Goal: Task Accomplishment & Management: Manage account settings

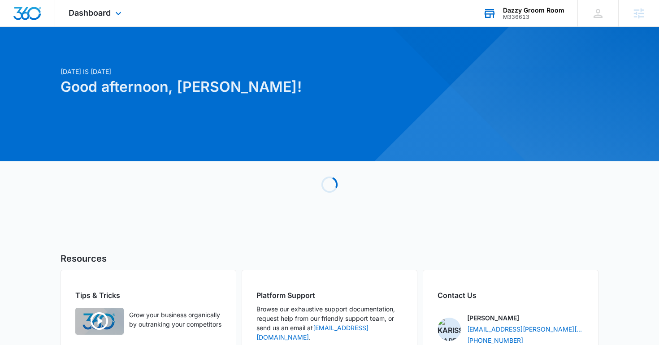
click at [518, 12] on div "Dazzy Groom Room" at bounding box center [533, 10] width 61 height 7
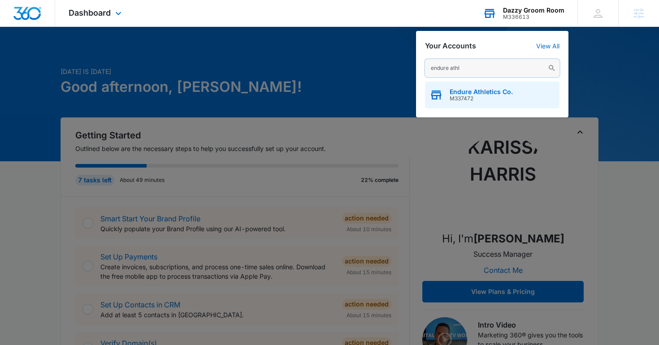
type input "endure athl"
click at [460, 88] on div "Endure Athletics Co. M337472" at bounding box center [492, 95] width 134 height 27
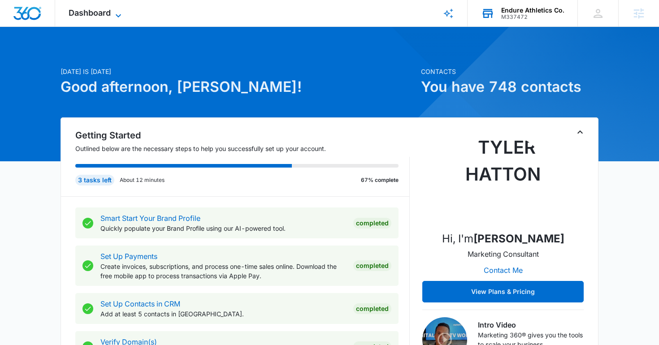
click at [70, 9] on span "Dashboard" at bounding box center [90, 12] width 42 height 9
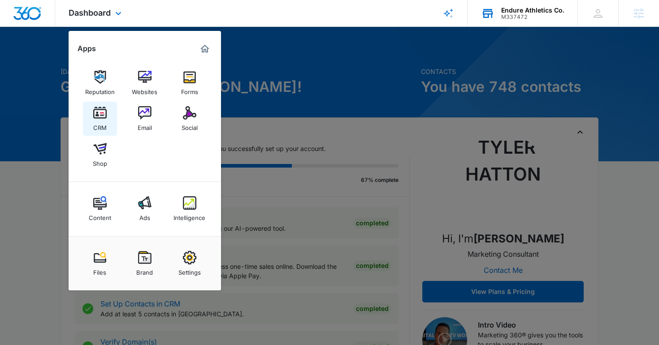
click at [105, 120] on div "CRM" at bounding box center [99, 126] width 13 height 12
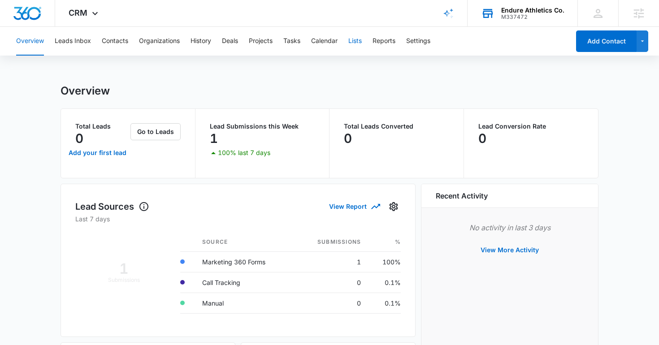
click at [358, 43] on button "Lists" at bounding box center [354, 41] width 13 height 29
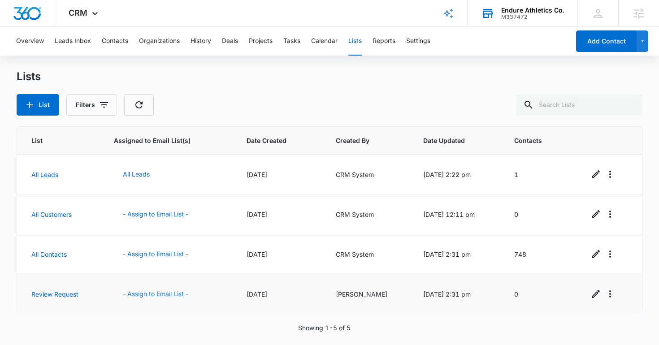
click at [167, 289] on button "- Assign to Email List -" at bounding box center [155, 294] width 83 height 22
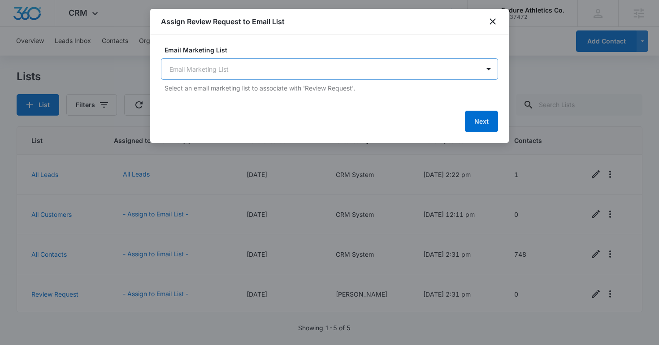
click at [294, 73] on body "CRM Apps Reputation Websites Forms CRM Email Social Shop Content Ads Intelligen…" at bounding box center [329, 172] width 659 height 345
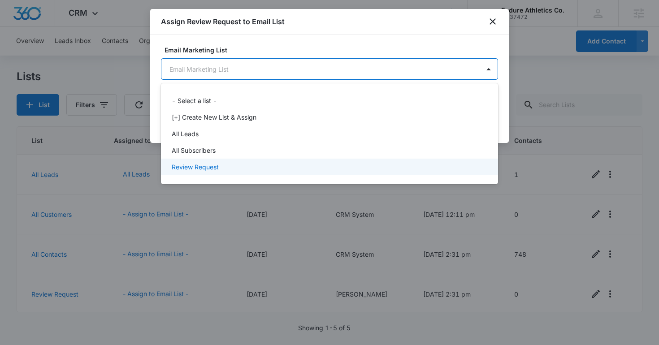
drag, startPoint x: 268, startPoint y: 157, endPoint x: 272, endPoint y: 171, distance: 14.3
click at [269, 171] on div "- Select a list - [+] Create New List & Assign All Leads All Subscribers Review…" at bounding box center [329, 134] width 337 height 86
click at [272, 171] on div "Review Request" at bounding box center [329, 166] width 314 height 9
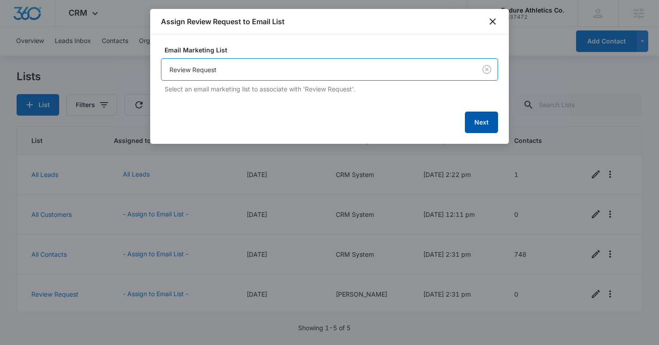
click at [477, 122] on button "Next" at bounding box center [481, 123] width 33 height 22
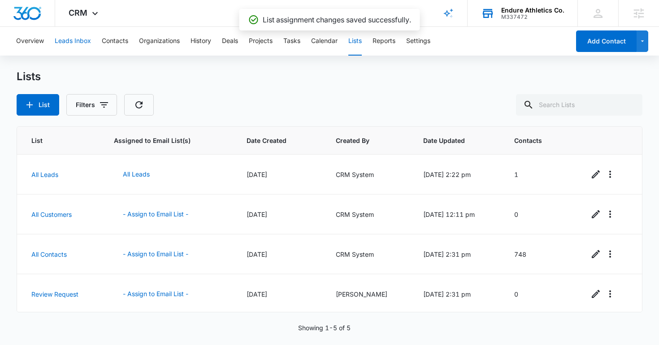
click at [81, 42] on button "Leads Inbox" at bounding box center [73, 41] width 36 height 29
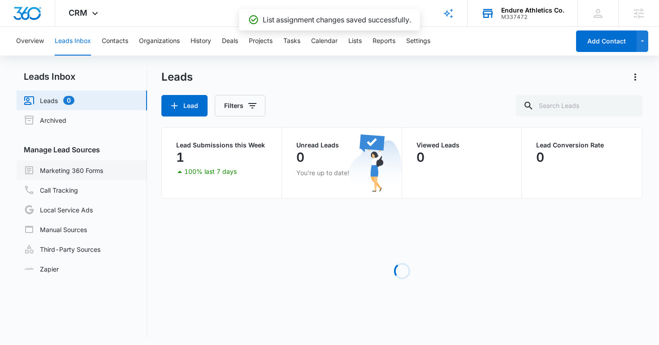
click at [66, 168] on link "Marketing 360 Forms" at bounding box center [63, 170] width 79 height 11
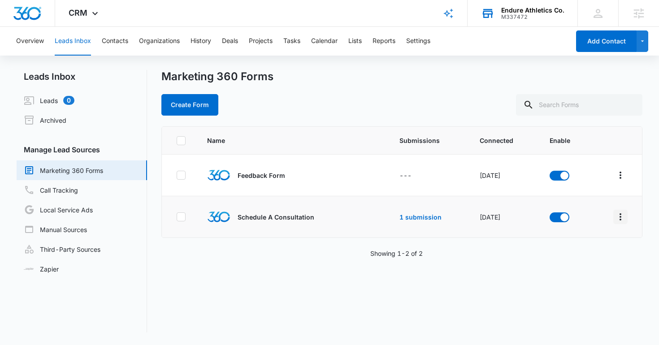
click at [624, 214] on icon "Overflow Menu" at bounding box center [620, 216] width 11 height 11
click at [575, 270] on div "Field Mapping" at bounding box center [580, 269] width 51 height 6
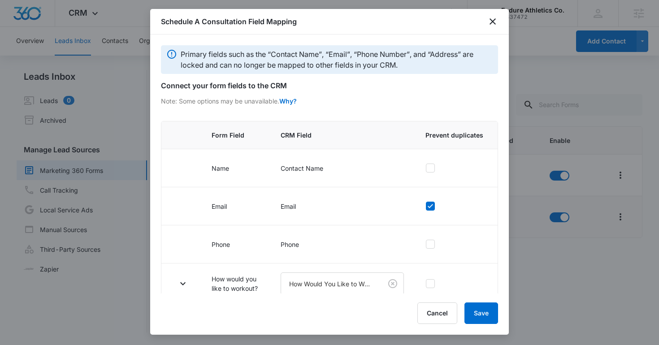
scroll to position [113, 0]
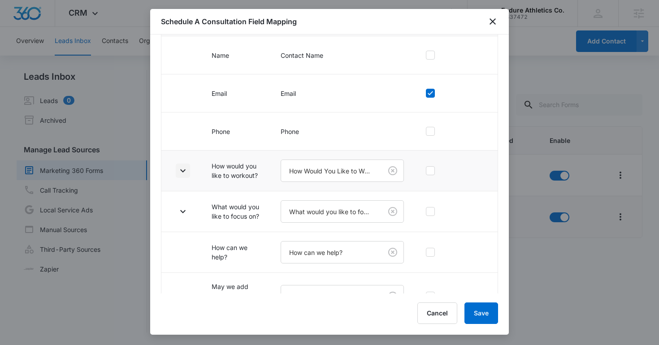
click at [182, 167] on icon "button" at bounding box center [182, 170] width 11 height 11
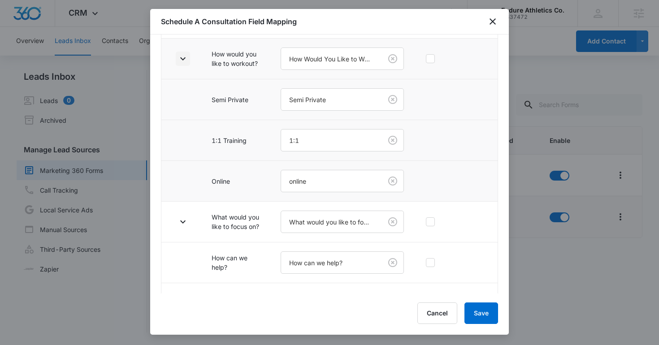
scroll to position [267, 0]
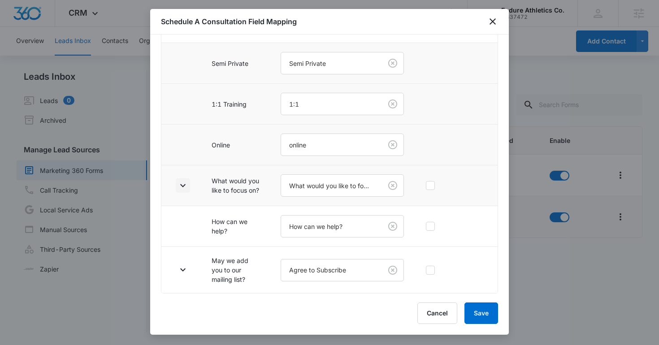
click at [181, 184] on icon "button" at bounding box center [182, 185] width 5 height 3
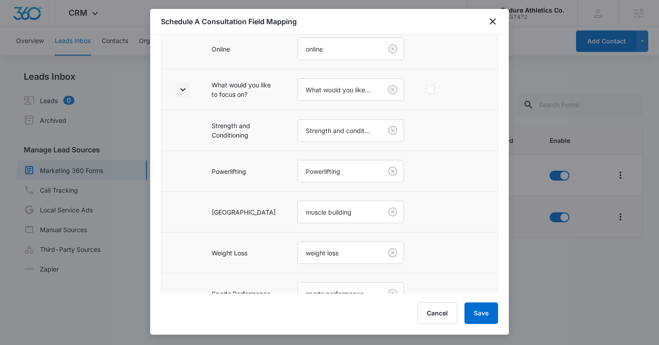
scroll to position [512, 0]
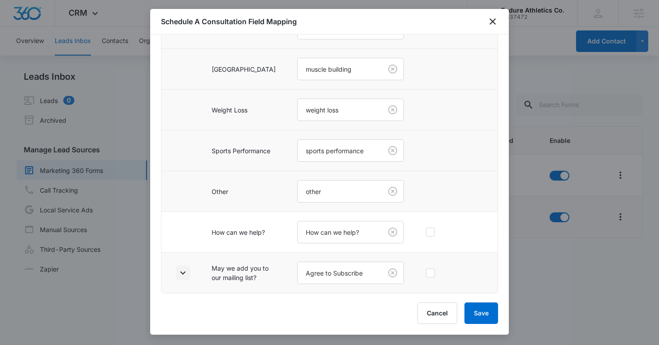
click at [184, 268] on icon "button" at bounding box center [182, 273] width 11 height 11
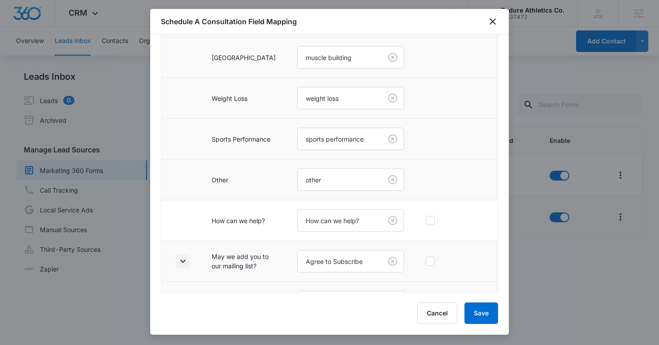
scroll to position [593, 0]
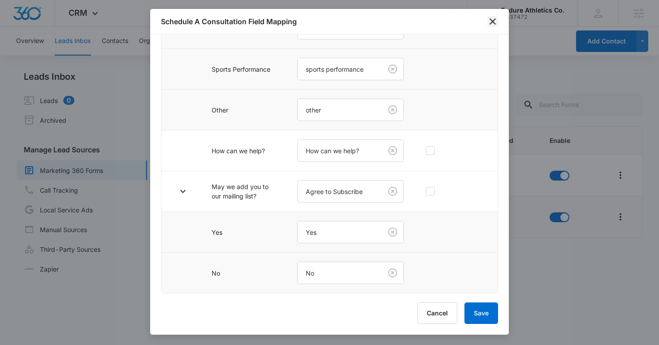
click at [490, 19] on icon "close" at bounding box center [492, 21] width 11 height 11
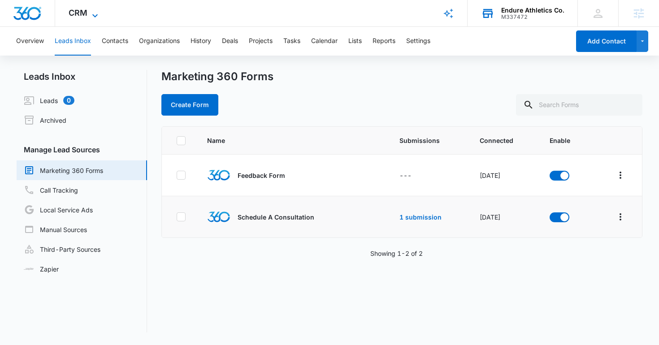
click at [84, 11] on span "CRM" at bounding box center [78, 12] width 19 height 9
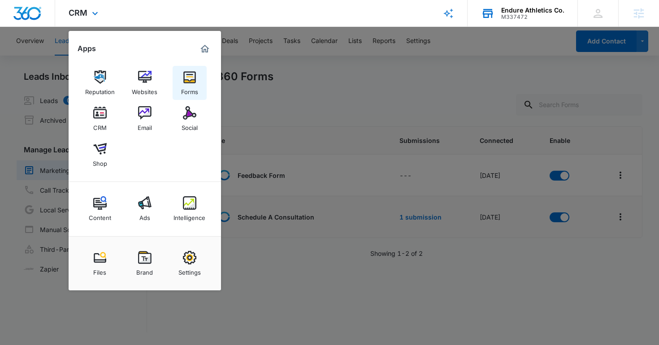
click at [183, 83] on img at bounding box center [189, 76] width 13 height 13
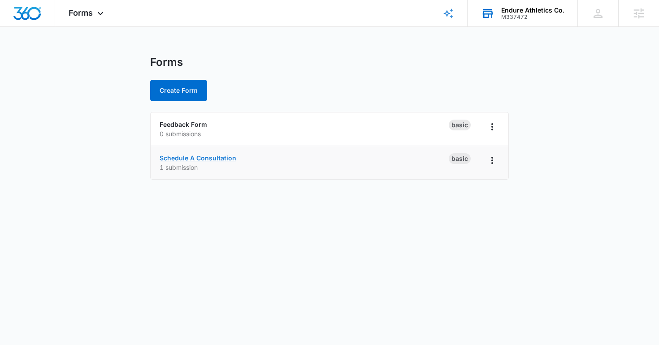
click at [191, 160] on link "Schedule A Consultation" at bounding box center [198, 158] width 77 height 8
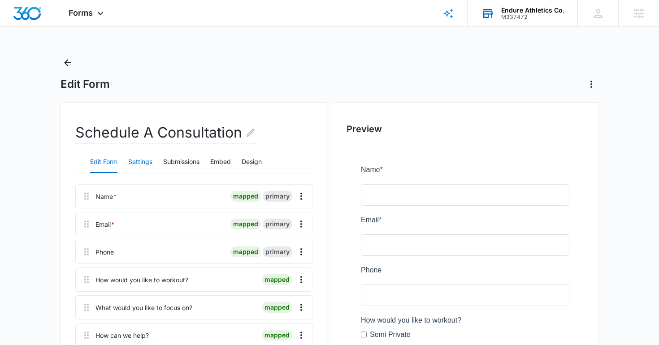
click at [148, 164] on button "Settings" at bounding box center [140, 162] width 24 height 22
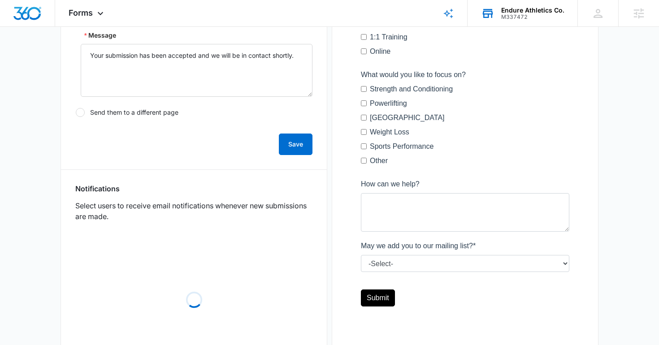
scroll to position [379, 0]
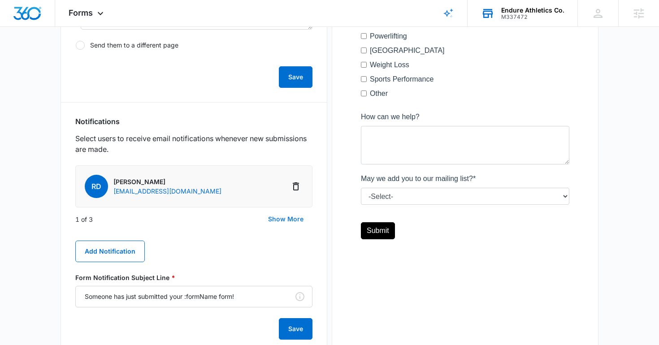
click at [275, 221] on button "Show More" at bounding box center [285, 219] width 53 height 22
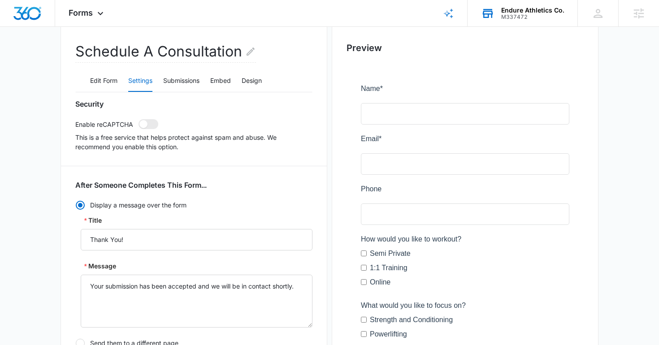
scroll to position [0, 0]
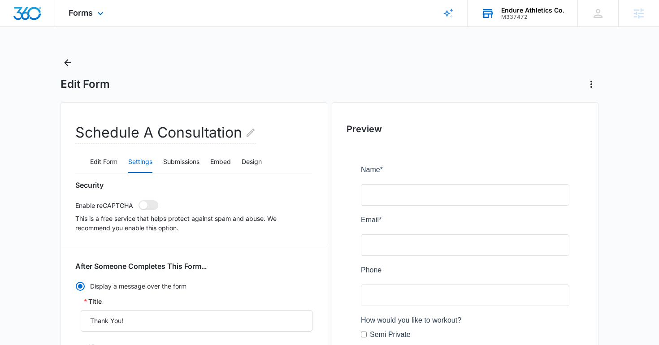
click at [90, 7] on div "Forms Apps Reputation Websites Forms CRM Email Social Shop Content Ads Intellig…" at bounding box center [87, 13] width 64 height 26
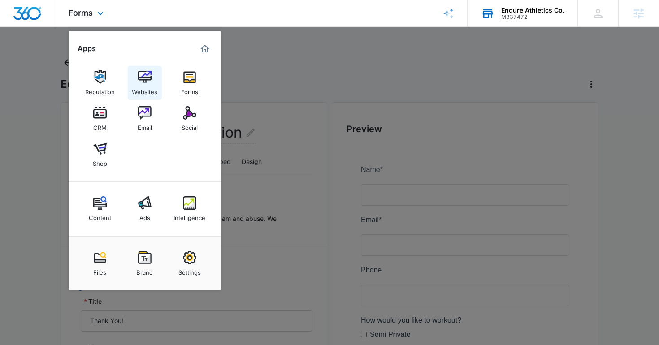
click at [142, 87] on div "Websites" at bounding box center [145, 90] width 26 height 12
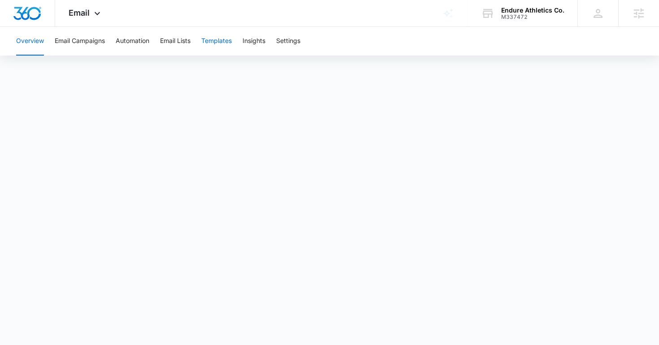
click at [216, 42] on button "Templates" at bounding box center [216, 41] width 30 height 29
click at [138, 39] on button "Automation" at bounding box center [133, 41] width 34 height 29
